Goal: Communication & Community: Answer question/provide support

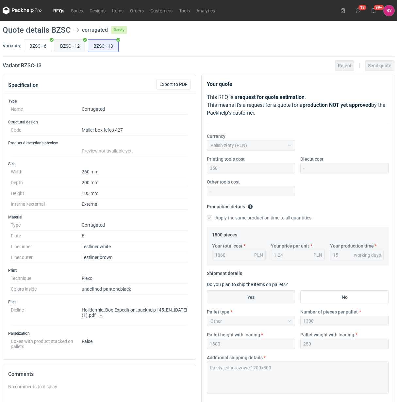
click at [74, 49] on input "BZSC - 12" at bounding box center [70, 46] width 30 height 12
radio input "true"
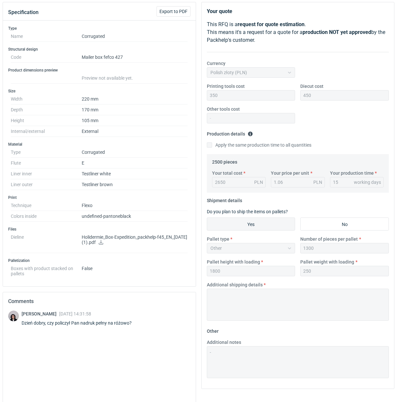
scroll to position [121, 0]
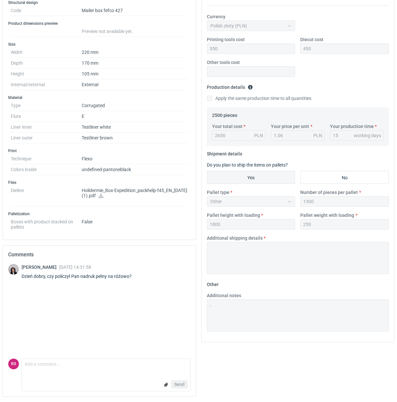
click at [104, 195] on icon at bounding box center [100, 195] width 5 height 5
click at [89, 370] on textarea "Comment message" at bounding box center [106, 366] width 168 height 14
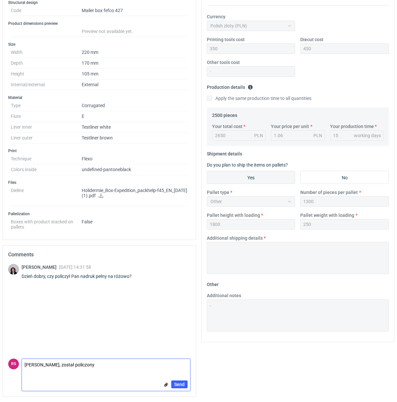
click at [123, 368] on textarea "[PERSON_NAME], został policzony" at bounding box center [106, 366] width 168 height 14
click at [128, 366] on textarea "[PERSON_NAME], został policzony jeden czarny kolr (tak jak w" at bounding box center [106, 366] width 168 height 14
click at [175, 368] on textarea "[PERSON_NAME], został policzony jeden czarny kolor (tak jak w" at bounding box center [106, 366] width 168 height 14
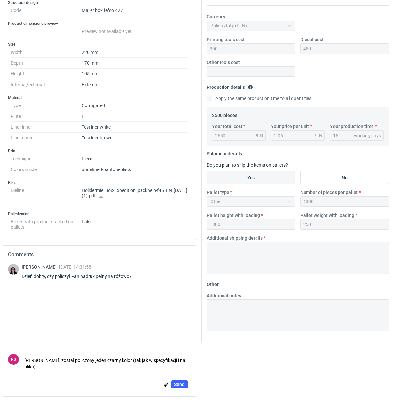
type textarea "[PERSON_NAME], został policzony jeden czarny kolor (tak jak w specyfikacji i na…"
drag, startPoint x: 179, startPoint y: 345, endPoint x: 162, endPoint y: 345, distance: 16.3
click at [159, 346] on div "Specification Export to PDF Type Name Corrugated Structural design Code Mailer …" at bounding box center [198, 178] width 397 height 447
click at [95, 370] on textarea "[PERSON_NAME], został policzony jeden czarny kolor (tak jak w specyfikacji i na…" at bounding box center [106, 364] width 168 height 18
click at [181, 384] on span "Send" at bounding box center [179, 384] width 10 height 5
